Goal: Task Accomplishment & Management: Complete application form

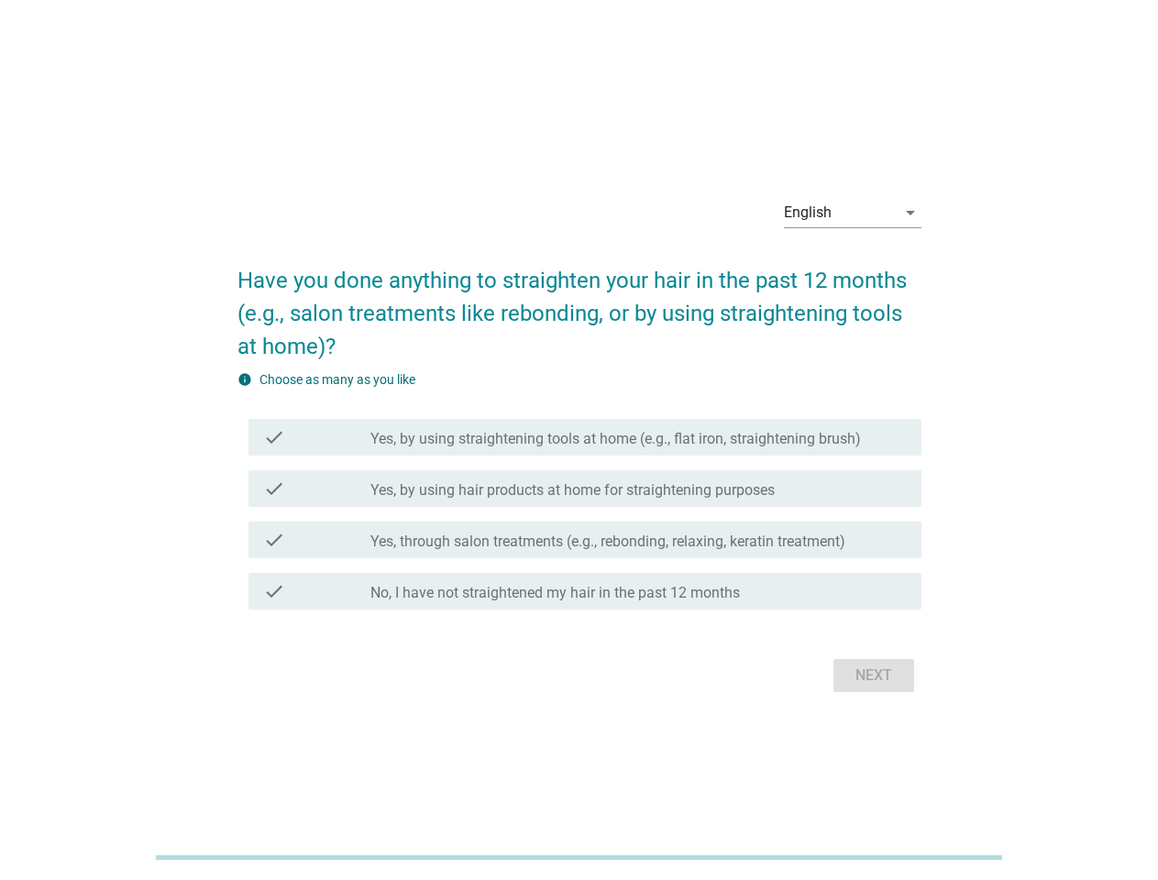
click at [579, 440] on label "Yes, by using straightening tools at home (e.g., flat iron, straightening brush)" at bounding box center [615, 439] width 490 height 18
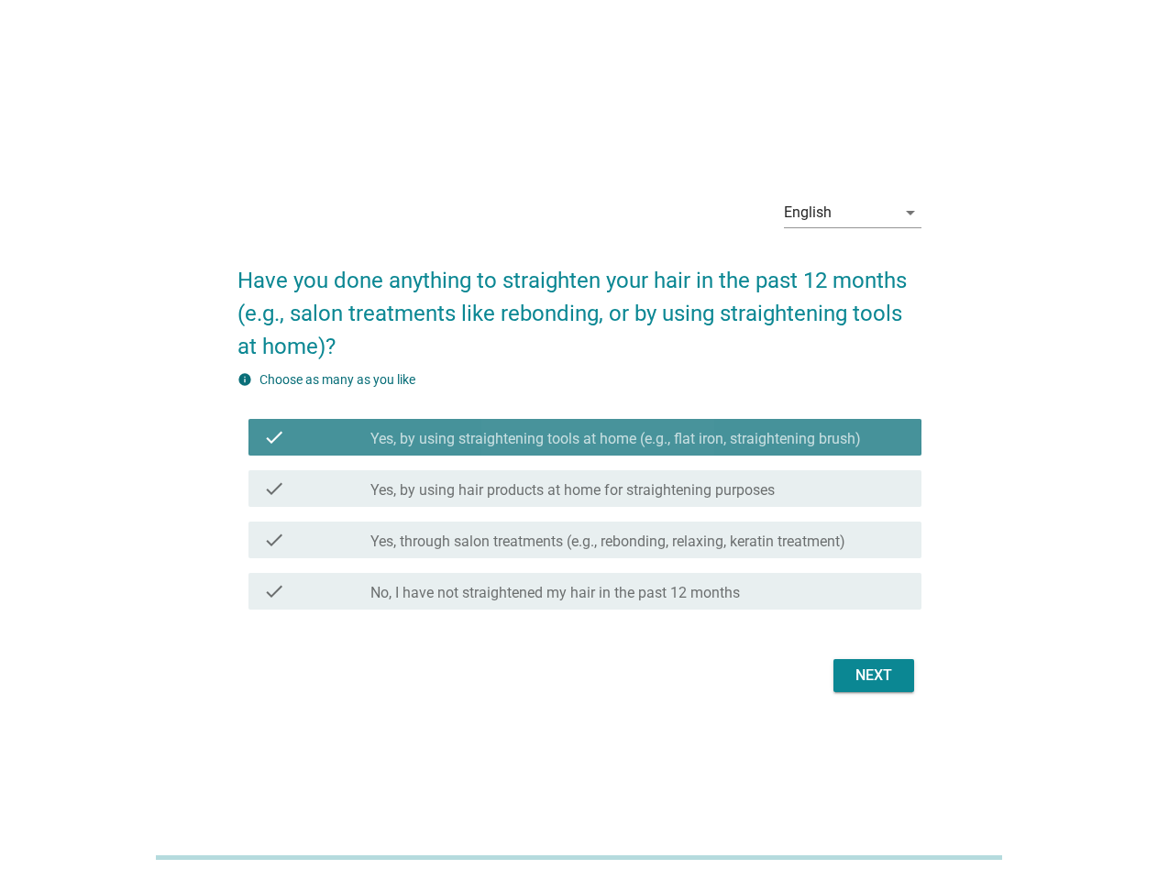
click at [853, 213] on div "English" at bounding box center [840, 212] width 112 height 29
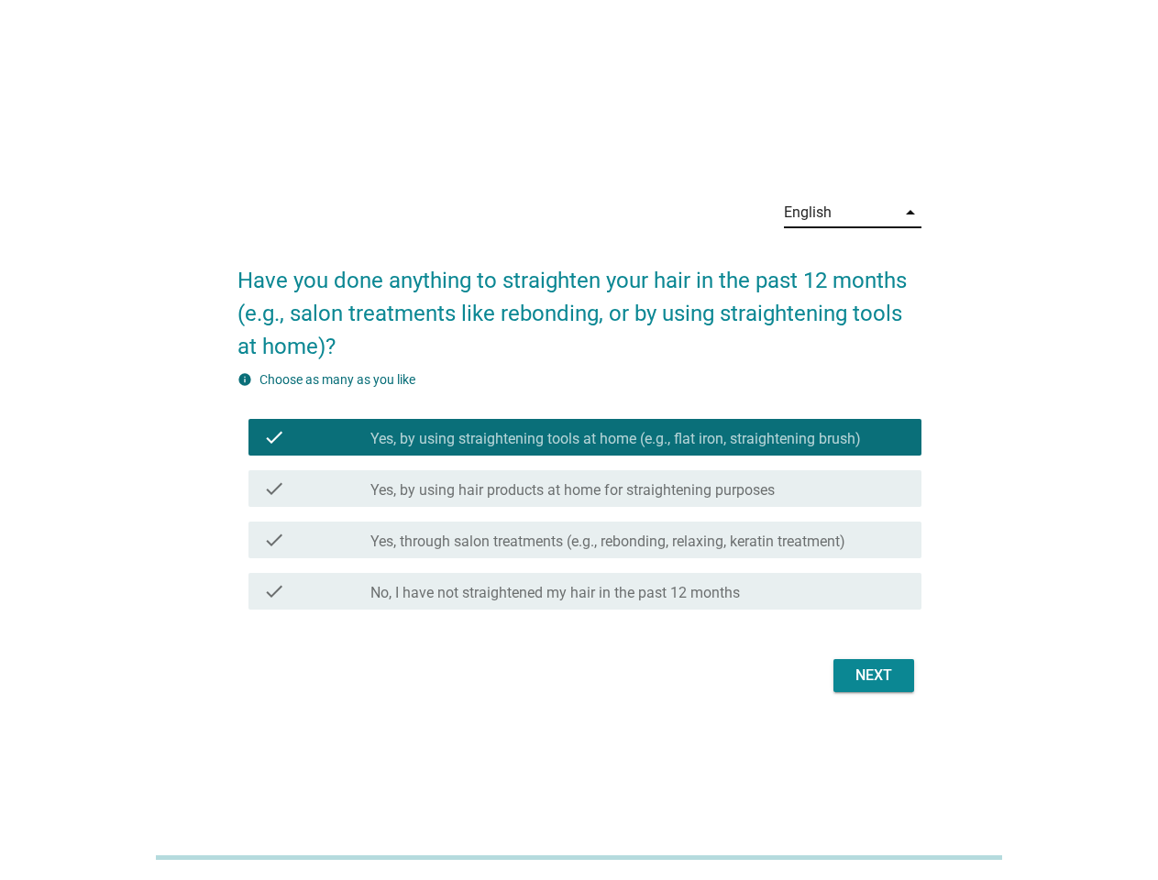
click at [579, 493] on label "Yes, by using hair products at home for straightening purposes" at bounding box center [572, 490] width 404 height 18
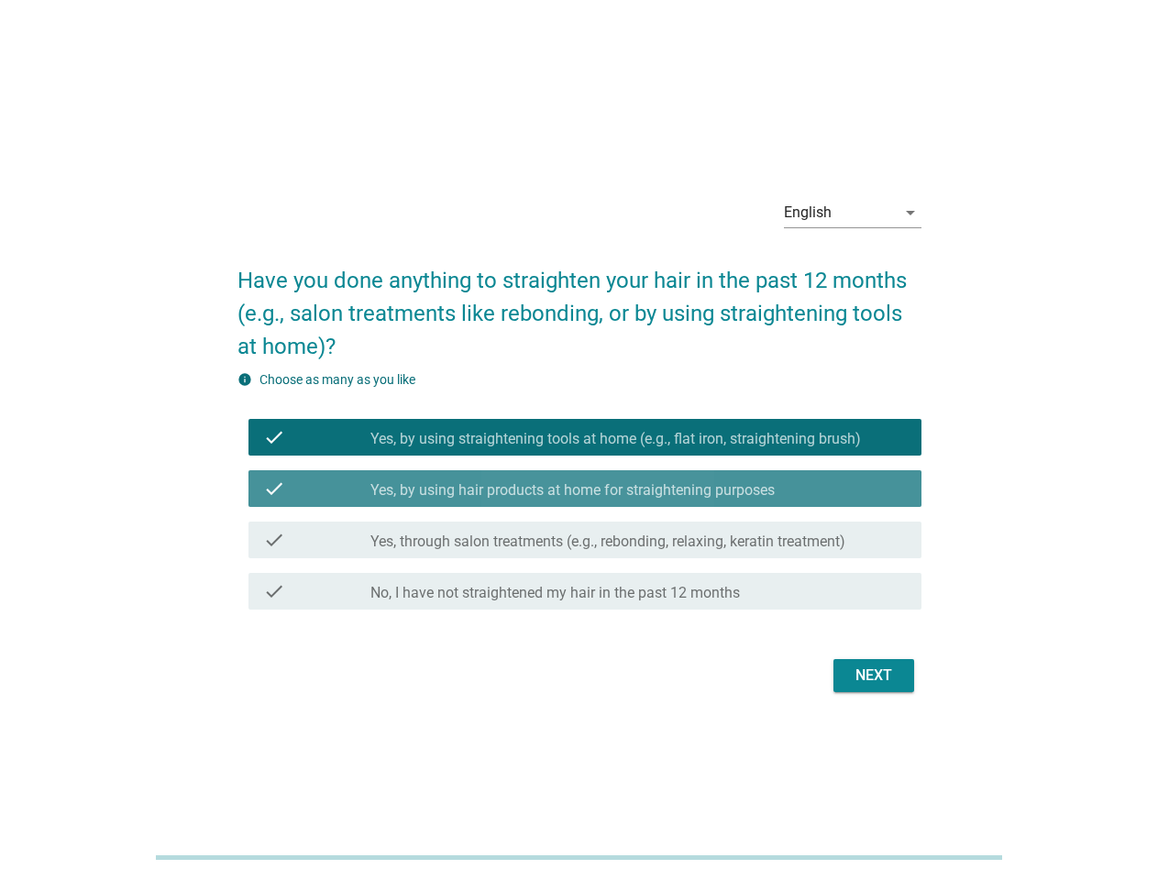
click at [585, 437] on label "Yes, by using straightening tools at home (e.g., flat iron, straightening brush)" at bounding box center [615, 439] width 490 height 18
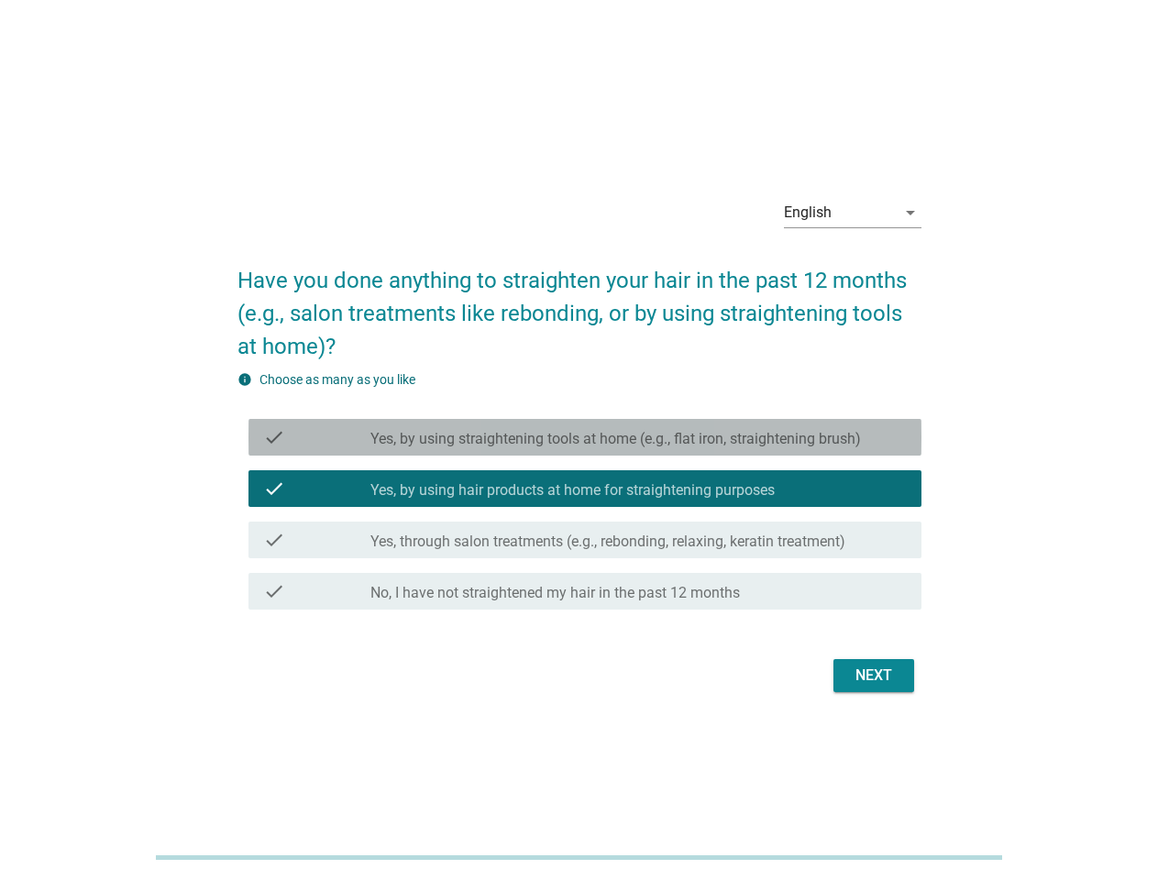
click at [585, 437] on label "Yes, by using straightening tools at home (e.g., flat iron, straightening brush)" at bounding box center [615, 439] width 490 height 18
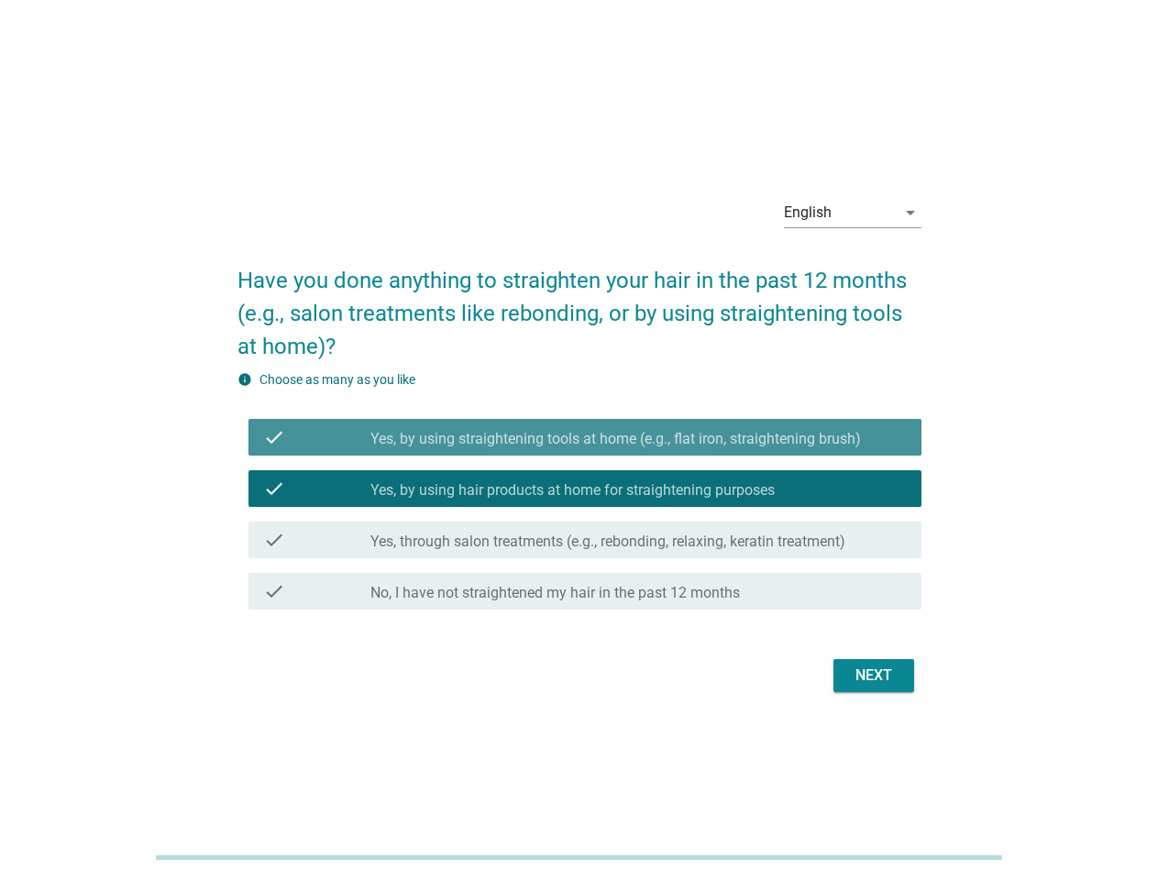
click at [615, 439] on label "Yes, by using straightening tools at home (e.g., flat iron, straightening brush)" at bounding box center [615, 439] width 490 height 18
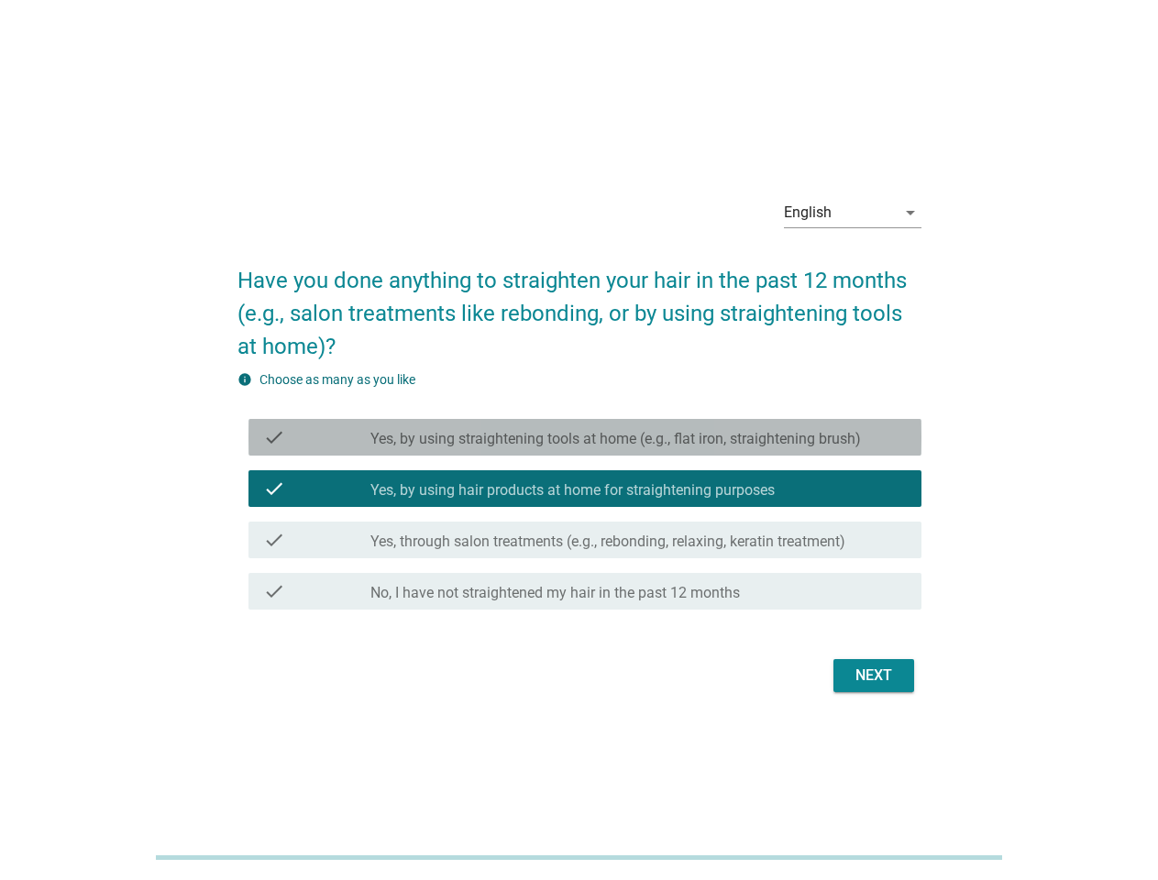
click at [615, 439] on label "Yes, by using straightening tools at home (e.g., flat iron, straightening brush)" at bounding box center [615, 439] width 490 height 18
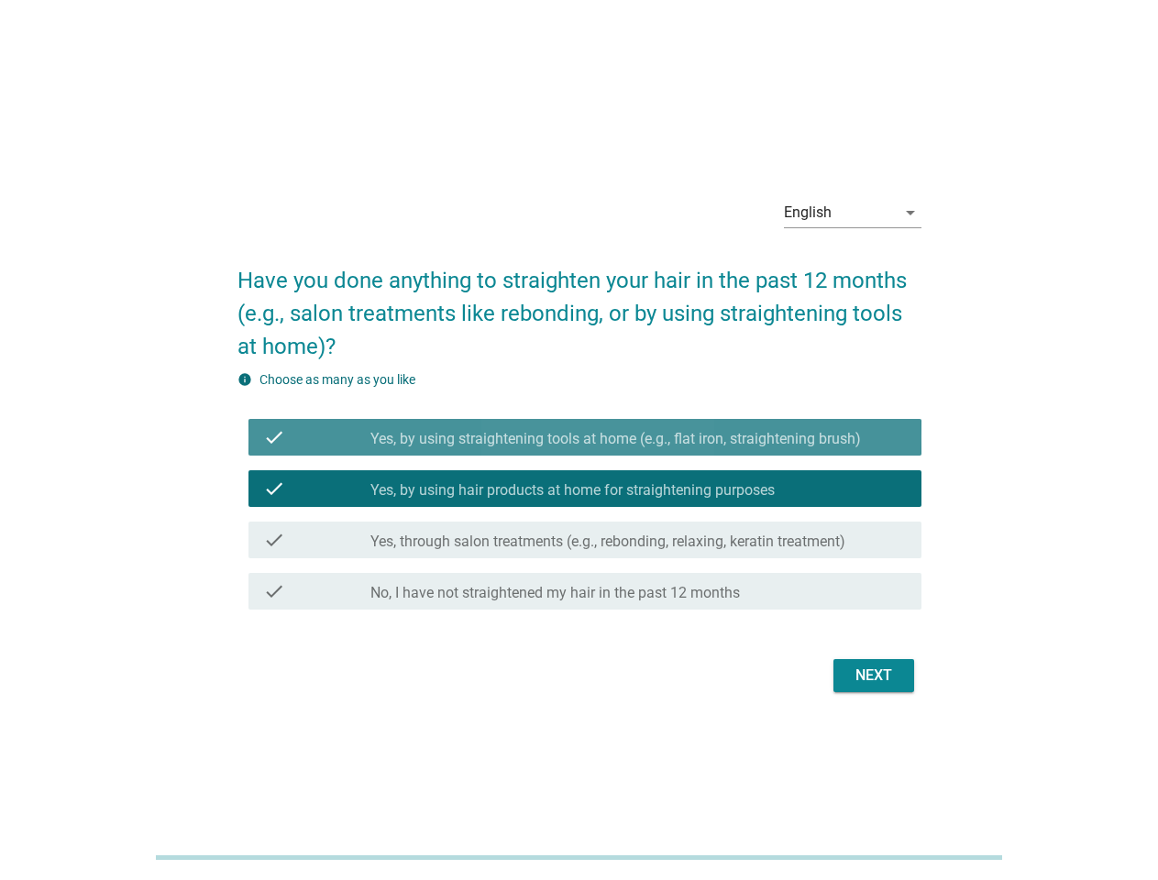
click at [585, 489] on label "Yes, by using hair products at home for straightening purposes" at bounding box center [572, 490] width 404 height 18
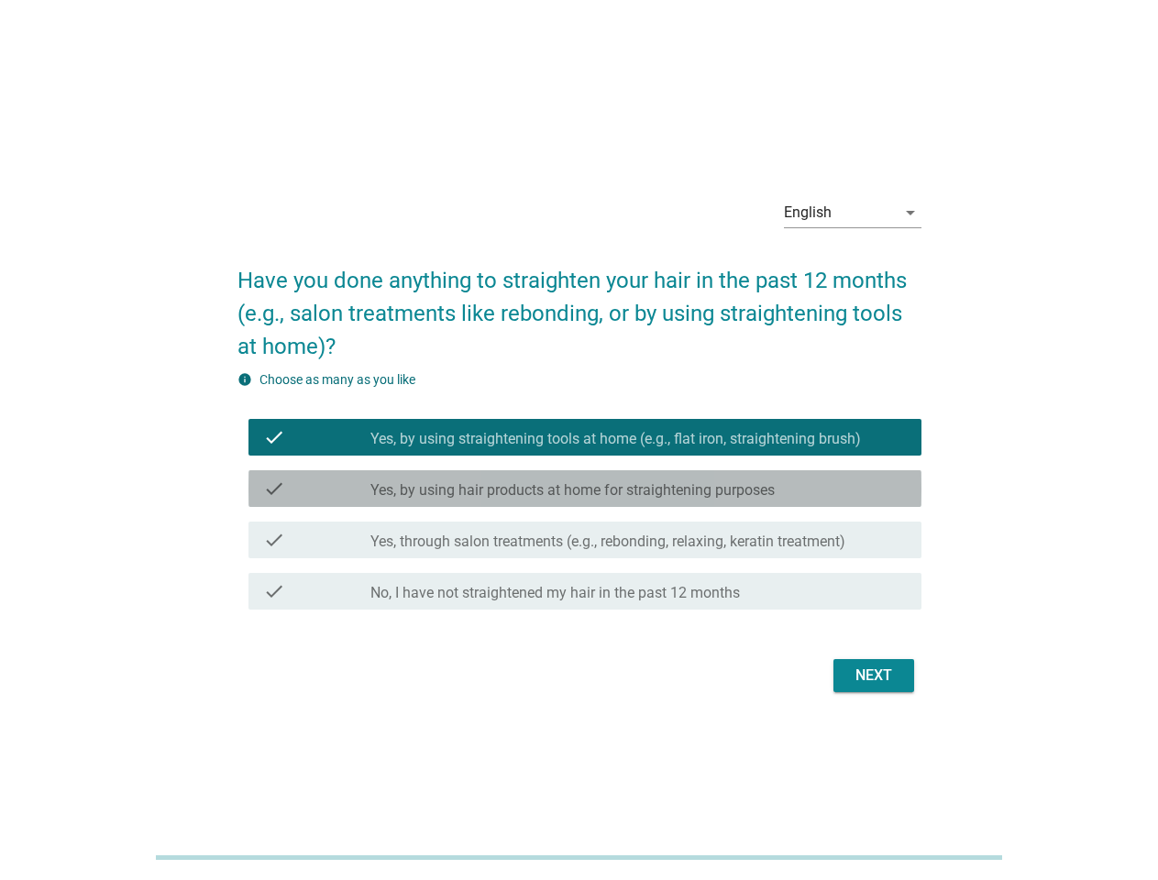
click at [585, 489] on label "Yes, by using hair products at home for straightening purposes" at bounding box center [572, 490] width 404 height 18
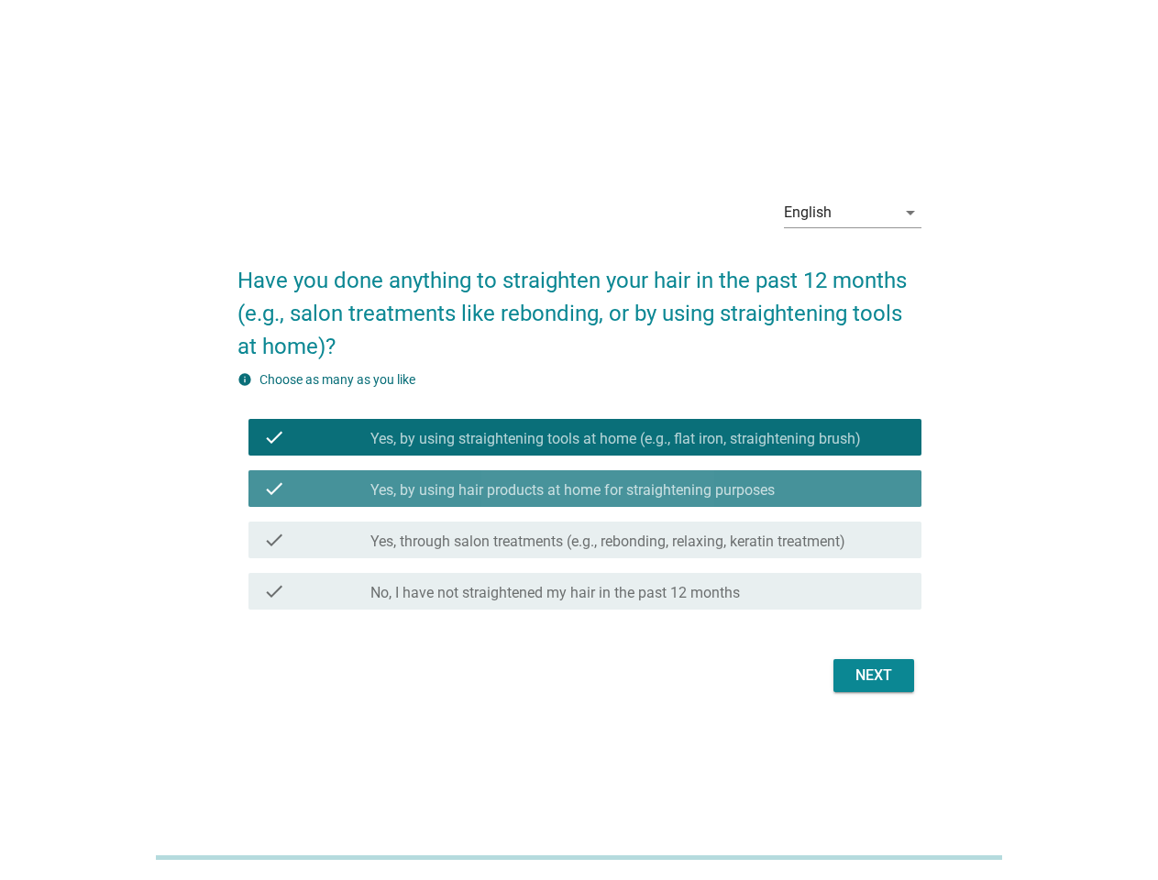
click at [572, 490] on label "Yes, by using hair products at home for straightening purposes" at bounding box center [572, 490] width 404 height 18
